Goal: Navigation & Orientation: Find specific page/section

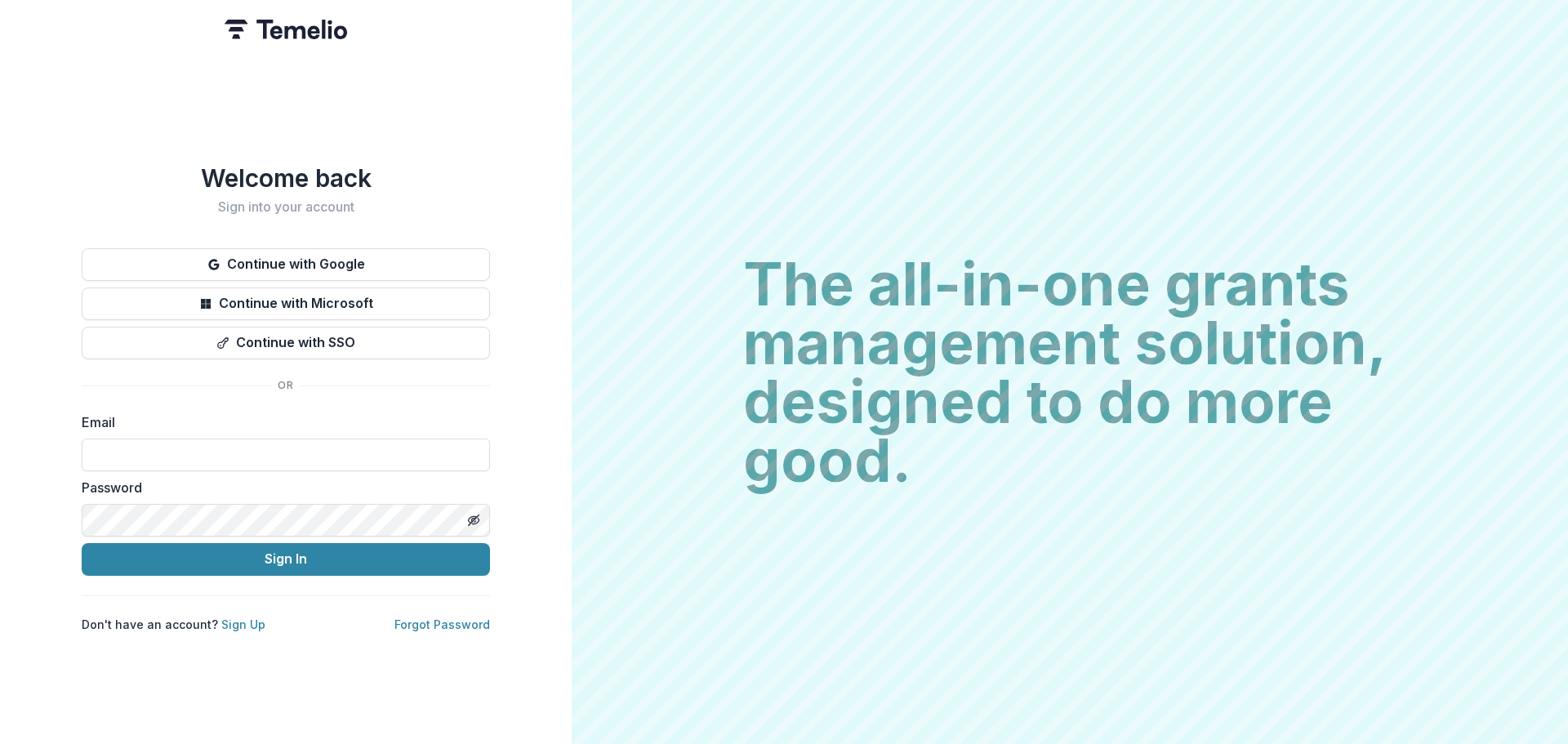
type input "**********"
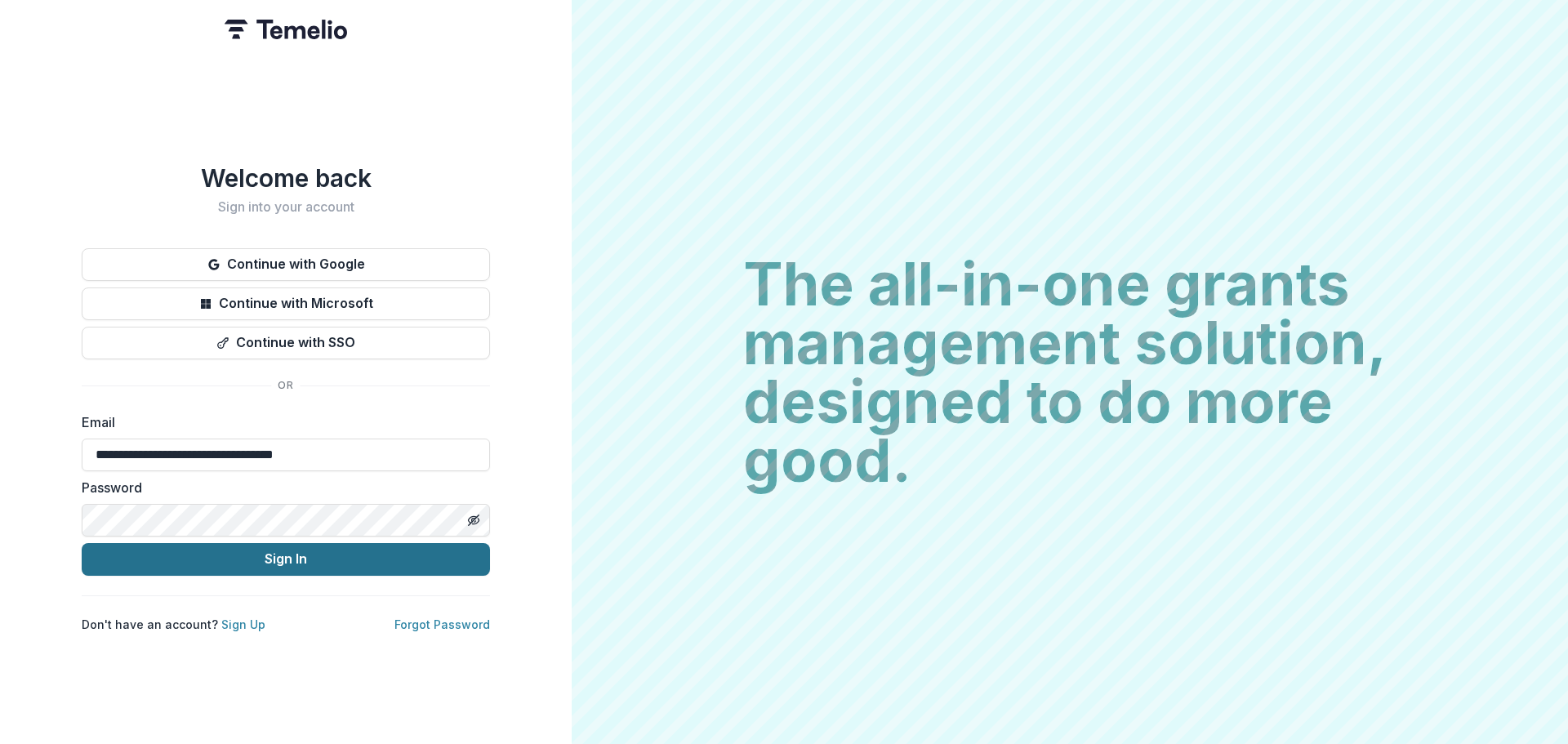
click at [280, 552] on button "Sign In" at bounding box center [285, 560] width 408 height 33
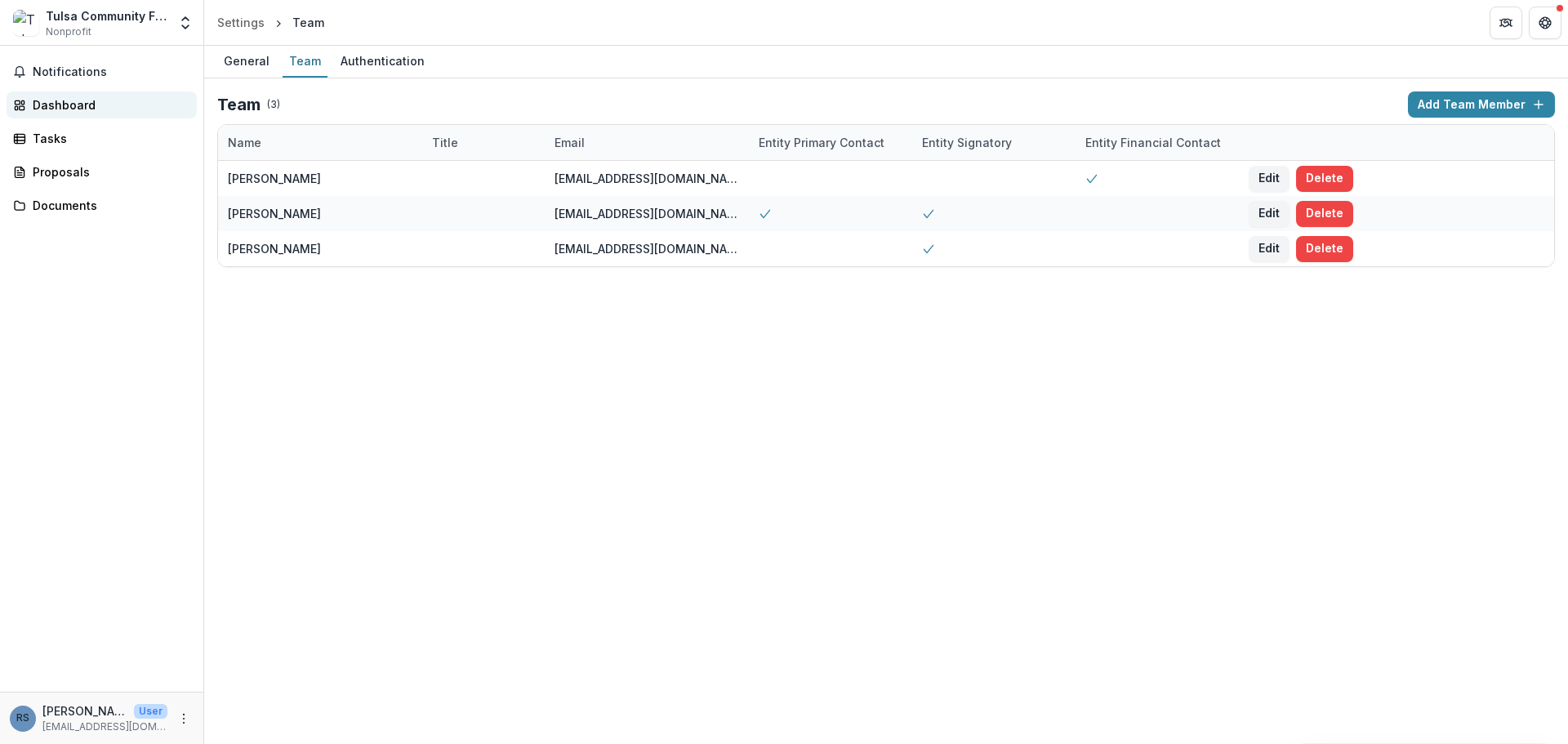
click at [78, 103] on div "Dashboard" at bounding box center [108, 104] width 151 height 17
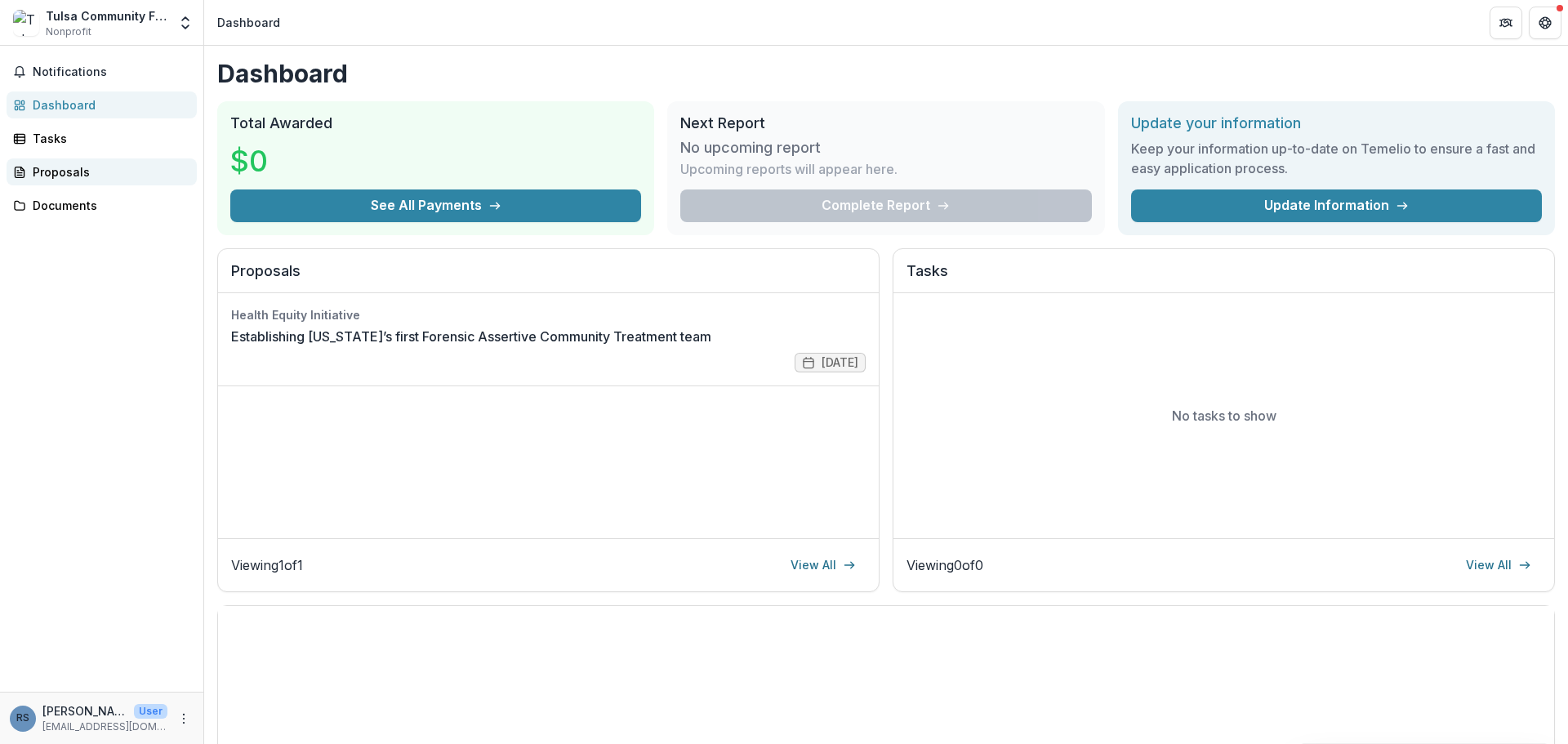
click at [74, 174] on div "Proposals" at bounding box center [108, 172] width 151 height 17
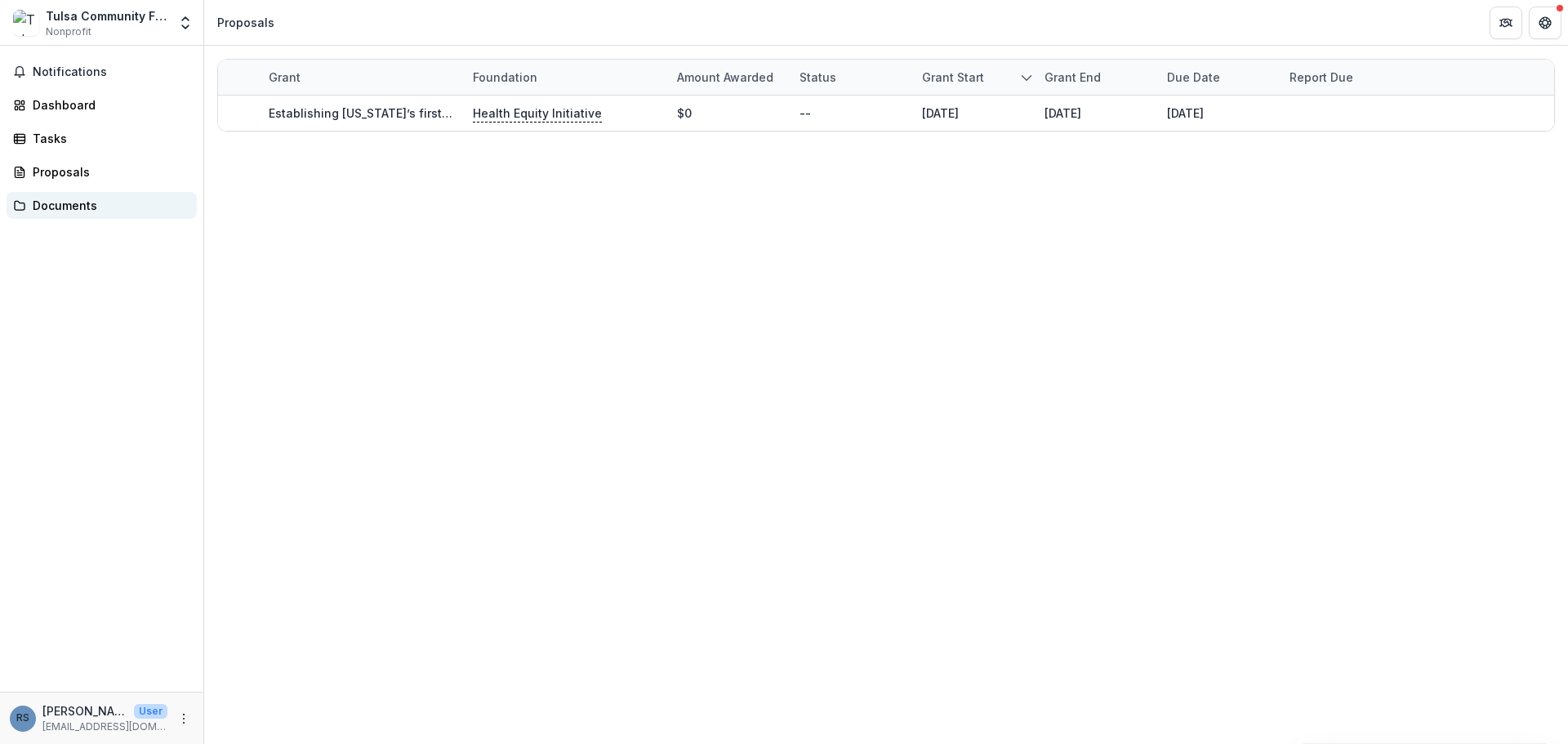
click at [114, 207] on div "Documents" at bounding box center [108, 205] width 151 height 17
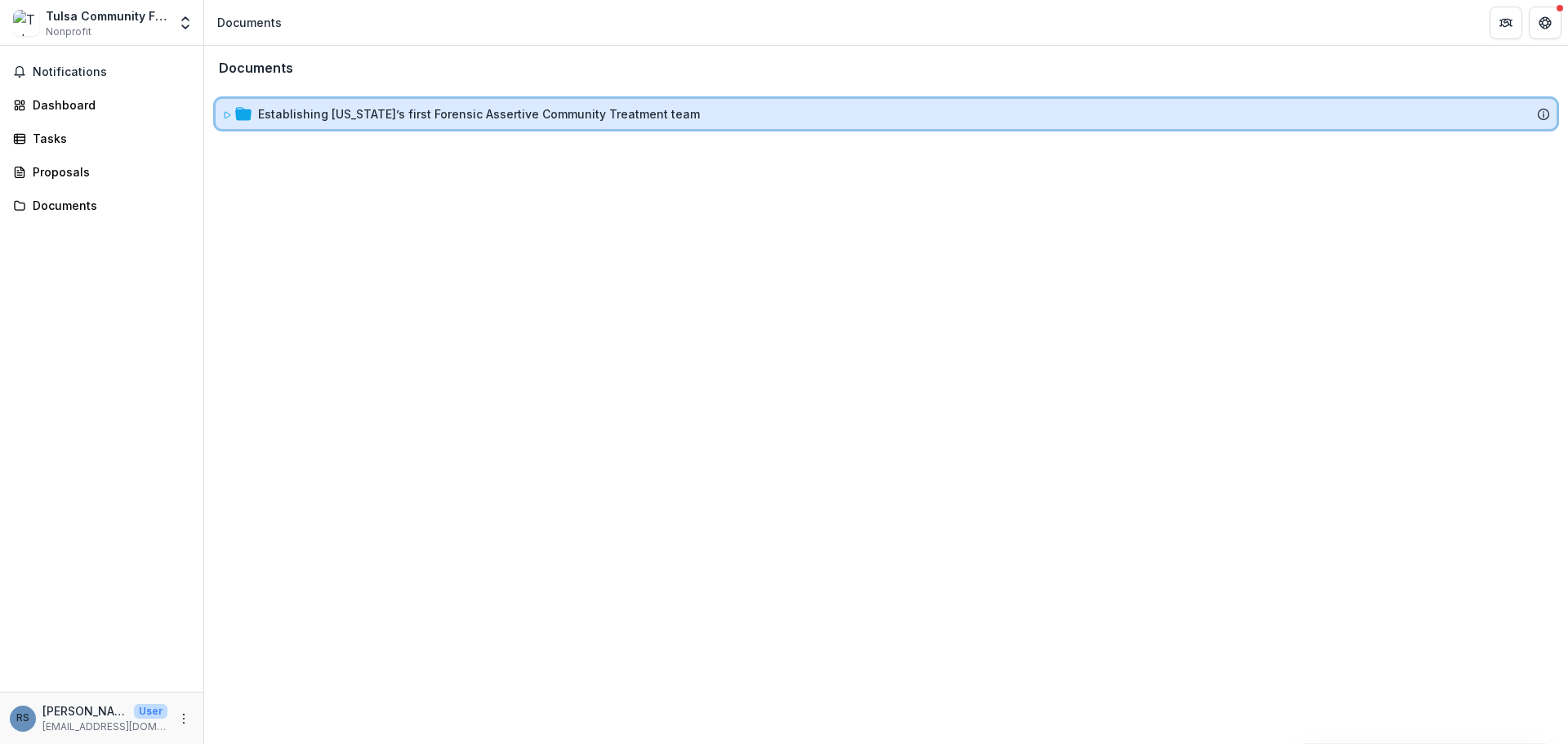
click at [225, 113] on icon at bounding box center [226, 114] width 10 height 10
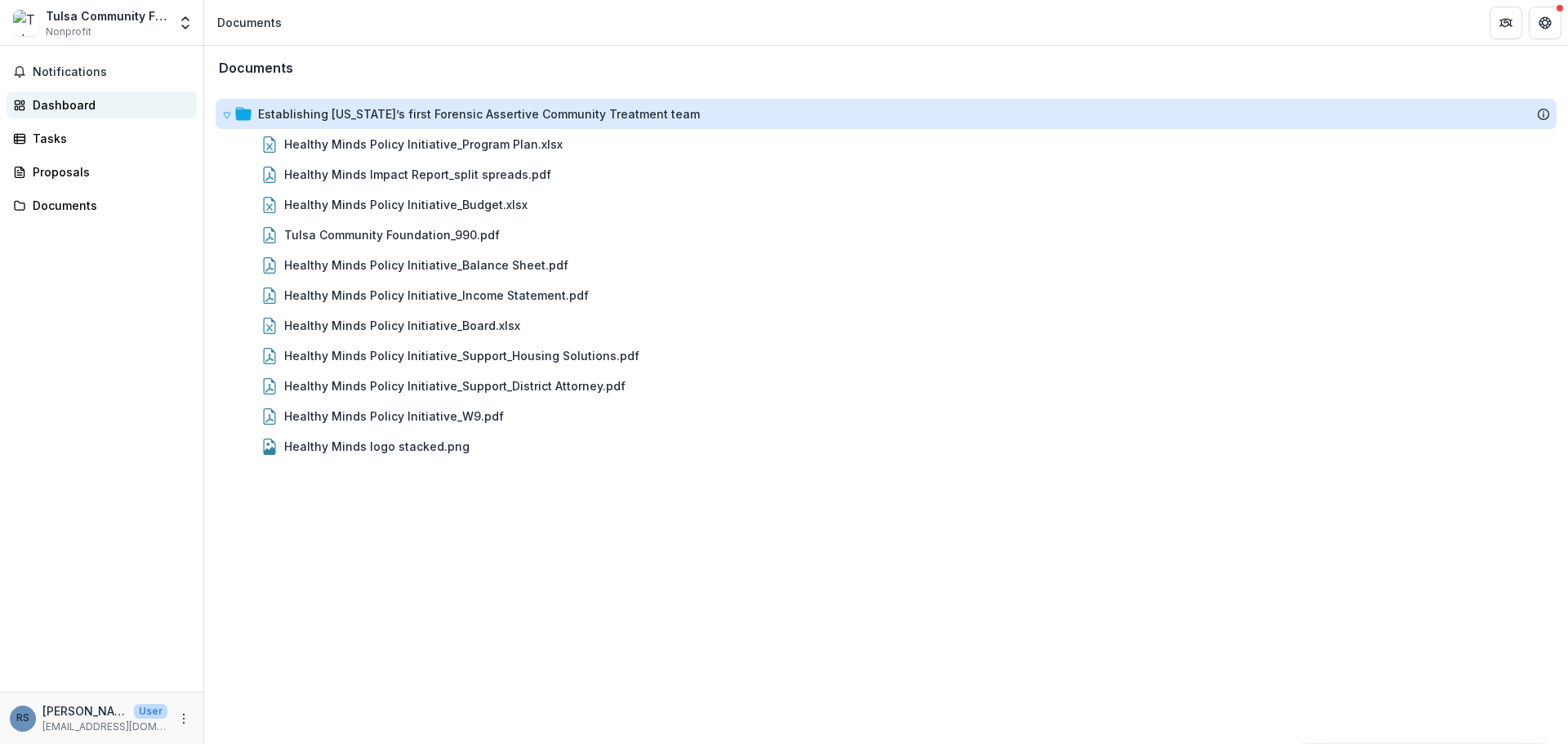
click at [68, 117] on link "Dashboard" at bounding box center [101, 105] width 190 height 27
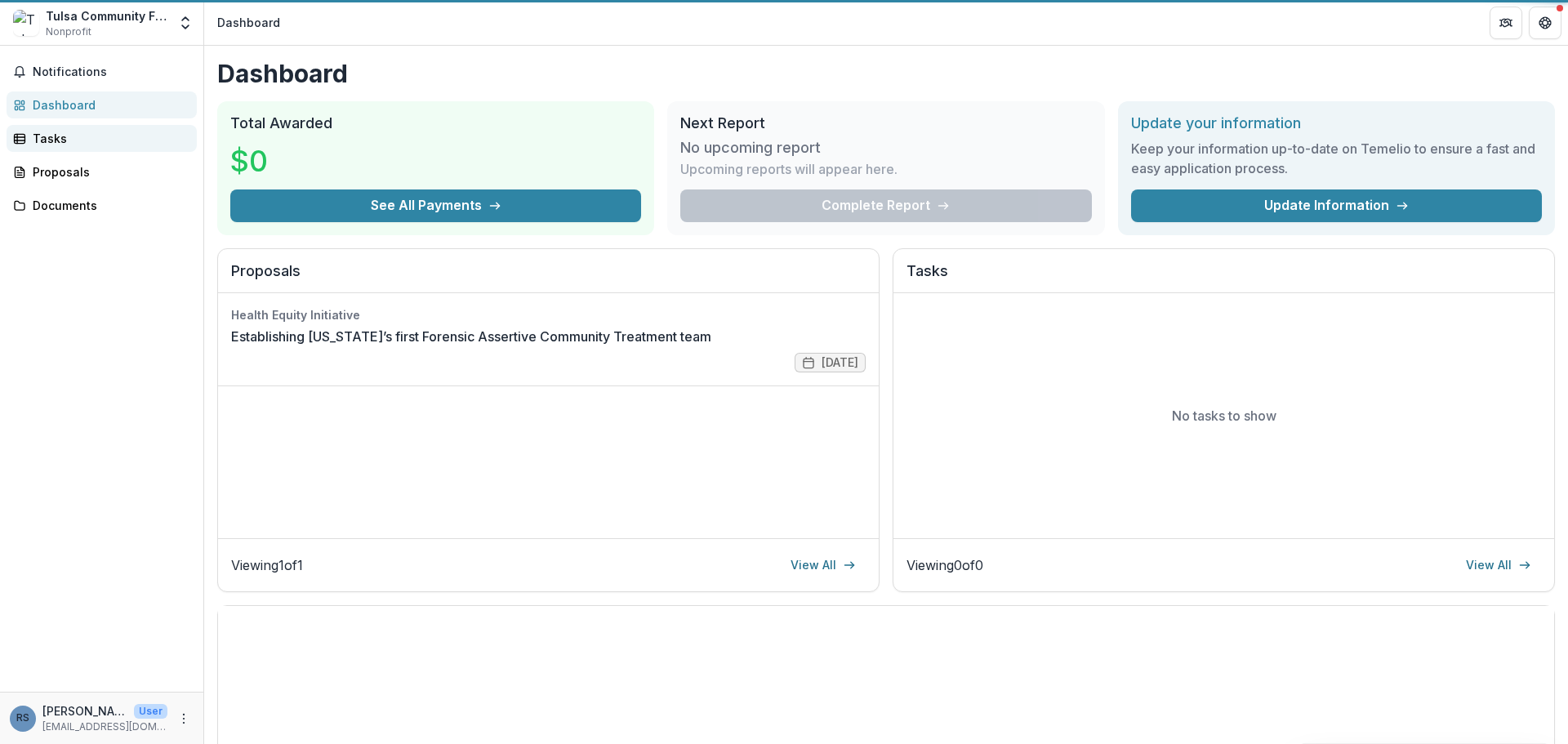
click at [54, 130] on div "Tasks" at bounding box center [108, 138] width 151 height 17
